Goal: Information Seeking & Learning: Learn about a topic

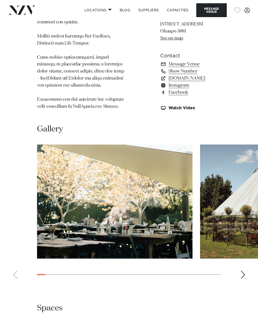
scroll to position [494, 0]
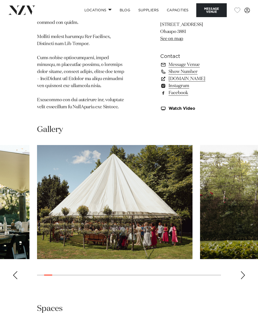
click at [56, 188] on img "2 / 26" at bounding box center [114, 202] width 155 height 114
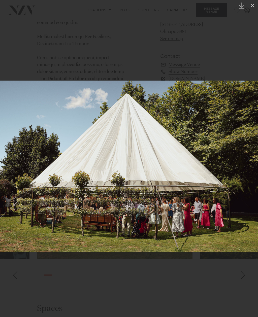
click at [251, 8] on icon at bounding box center [252, 6] width 6 height 6
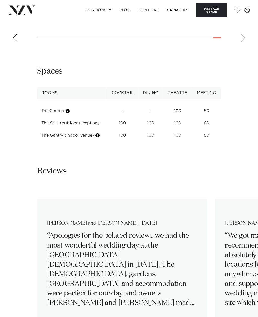
scroll to position [735, 0]
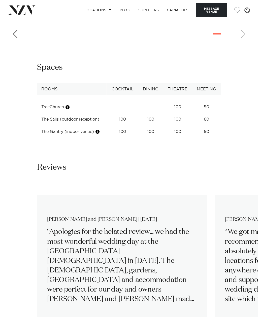
click at [100, 129] on button "button" at bounding box center [97, 131] width 5 height 5
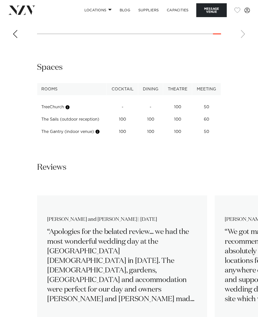
click at [69, 105] on button "button" at bounding box center [67, 107] width 5 height 5
click at [44, 126] on td "The Gantry (indoor venue)" at bounding box center [71, 132] width 69 height 12
click at [100, 113] on td "The Sails (outdoor reception)" at bounding box center [71, 119] width 69 height 12
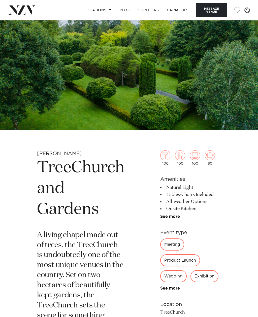
scroll to position [0, 0]
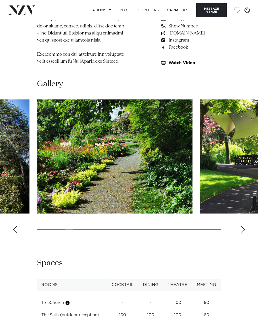
scroll to position [503, 0]
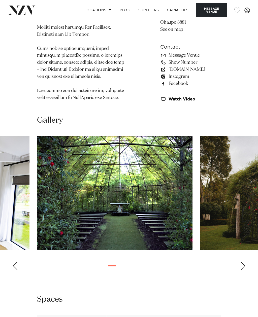
click at [147, 181] on img "11 / 26" at bounding box center [114, 193] width 155 height 114
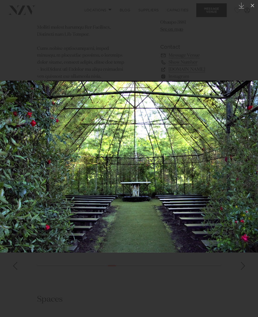
click at [239, 9] on button "Created with Sketch." at bounding box center [241, 5] width 11 height 11
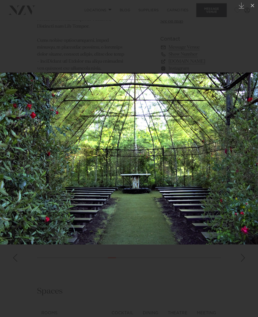
click at [252, 2] on button at bounding box center [252, 5] width 11 height 11
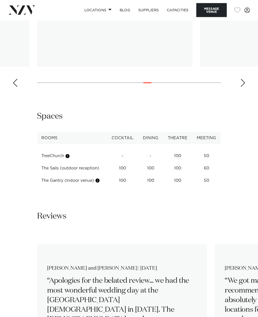
scroll to position [687, 0]
